Goal: Information Seeking & Learning: Find specific fact

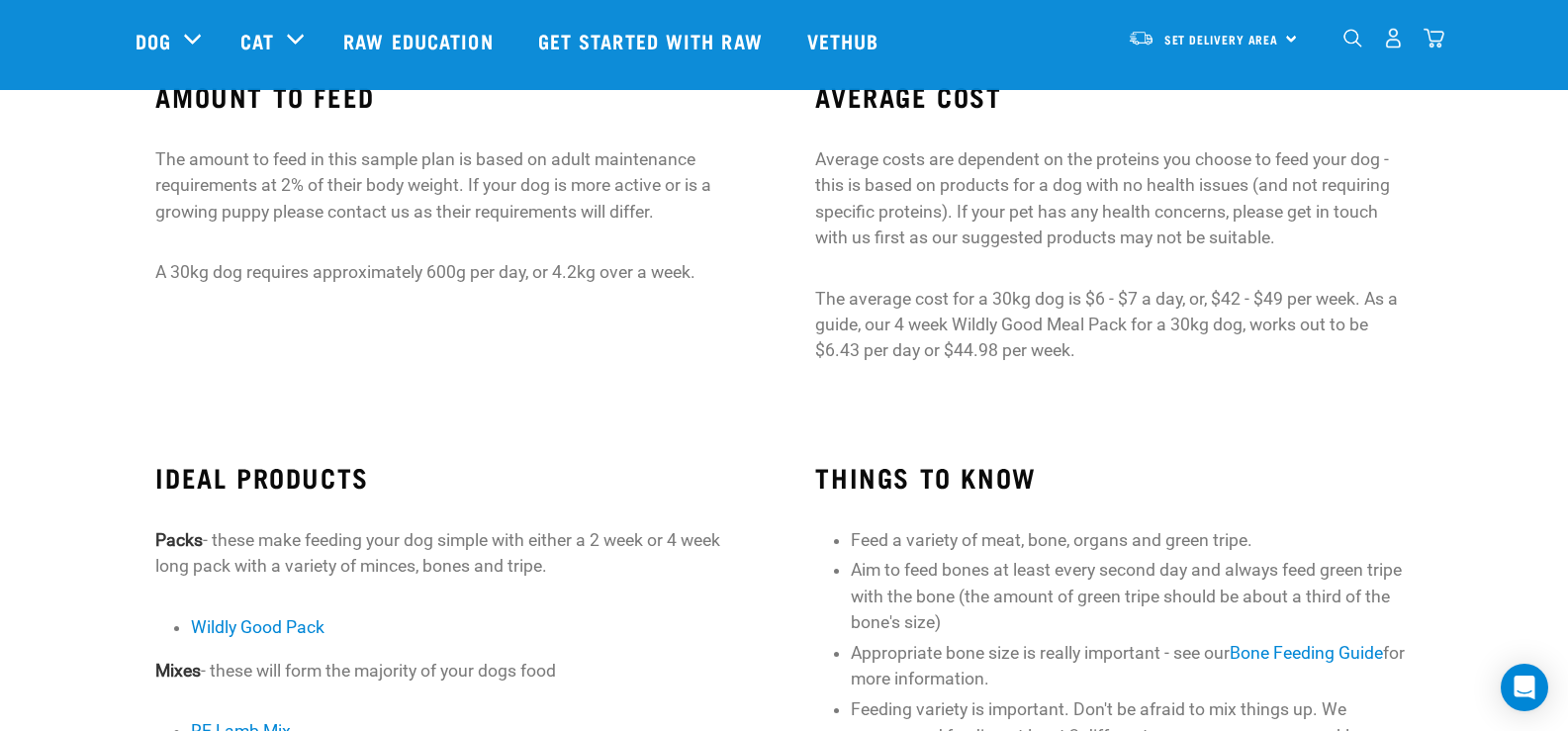
scroll to position [188, 0]
drag, startPoint x: 437, startPoint y: 205, endPoint x: 555, endPoint y: 213, distance: 118.3
click at [555, 213] on p "The amount to feed in this sample plan is based on adult maintenance requiremen…" at bounding box center [453, 186] width 597 height 79
drag, startPoint x: 419, startPoint y: 205, endPoint x: 481, endPoint y: 205, distance: 62.0
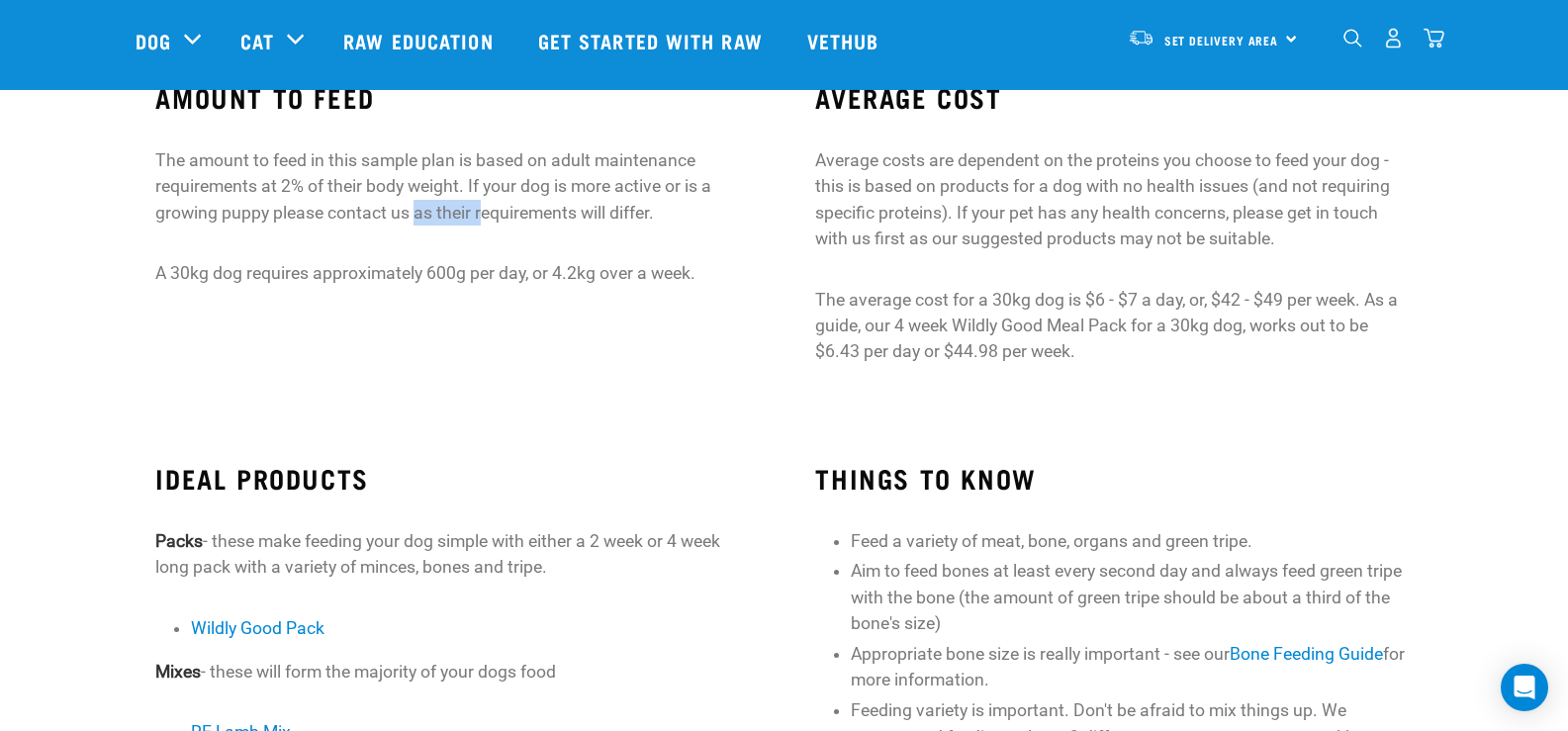
click at [481, 205] on p "The amount to feed in this sample plan is based on adult maintenance requiremen…" at bounding box center [453, 186] width 597 height 79
click at [529, 203] on p "The amount to feed in this sample plan is based on adult maintenance requiremen…" at bounding box center [453, 186] width 597 height 79
drag, startPoint x: 486, startPoint y: 273, endPoint x: 369, endPoint y: 271, distance: 117.0
click at [369, 271] on p "A 30kg dog requires approximately 600g per day, or 4.2kg over a week." at bounding box center [453, 274] width 597 height 26
click at [305, 267] on p "A 30kg dog requires approximately 600g per day, or 4.2kg over a week." at bounding box center [453, 274] width 597 height 26
